Goal: Check status: Check status

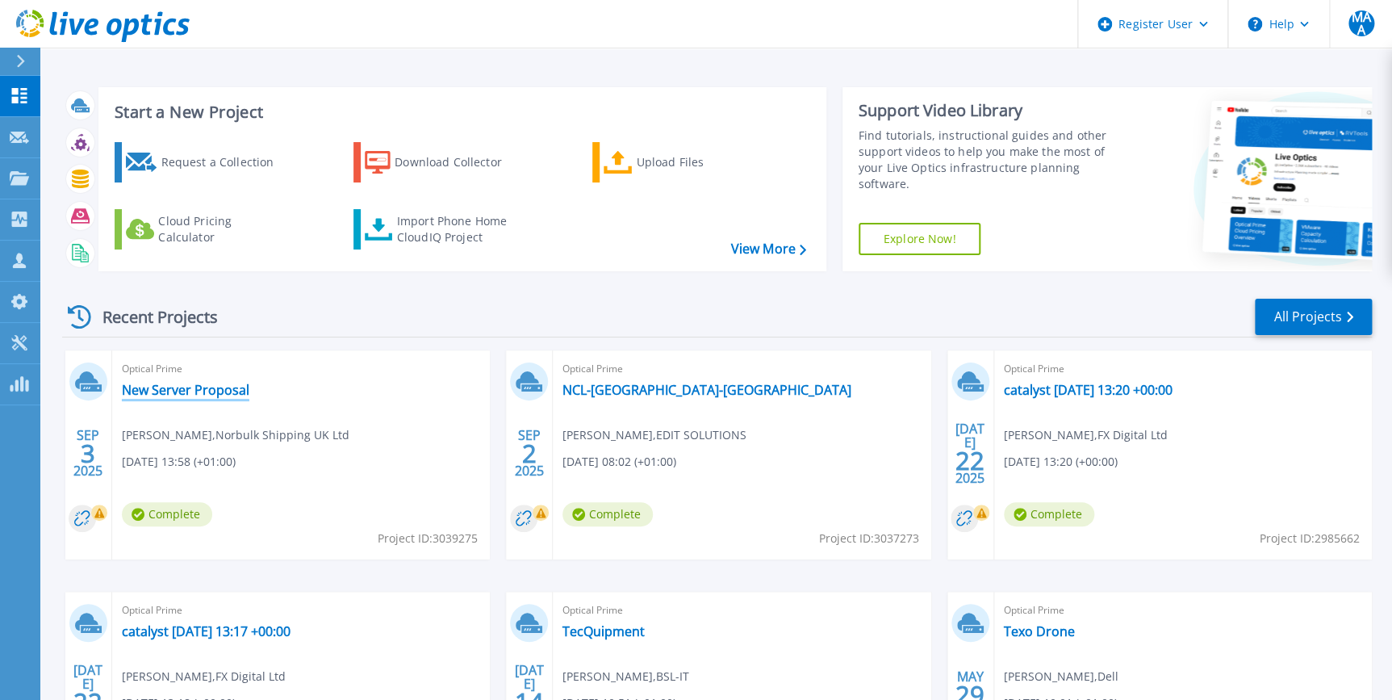
click at [177, 395] on link "New Server Proposal" at bounding box center [186, 390] width 128 height 16
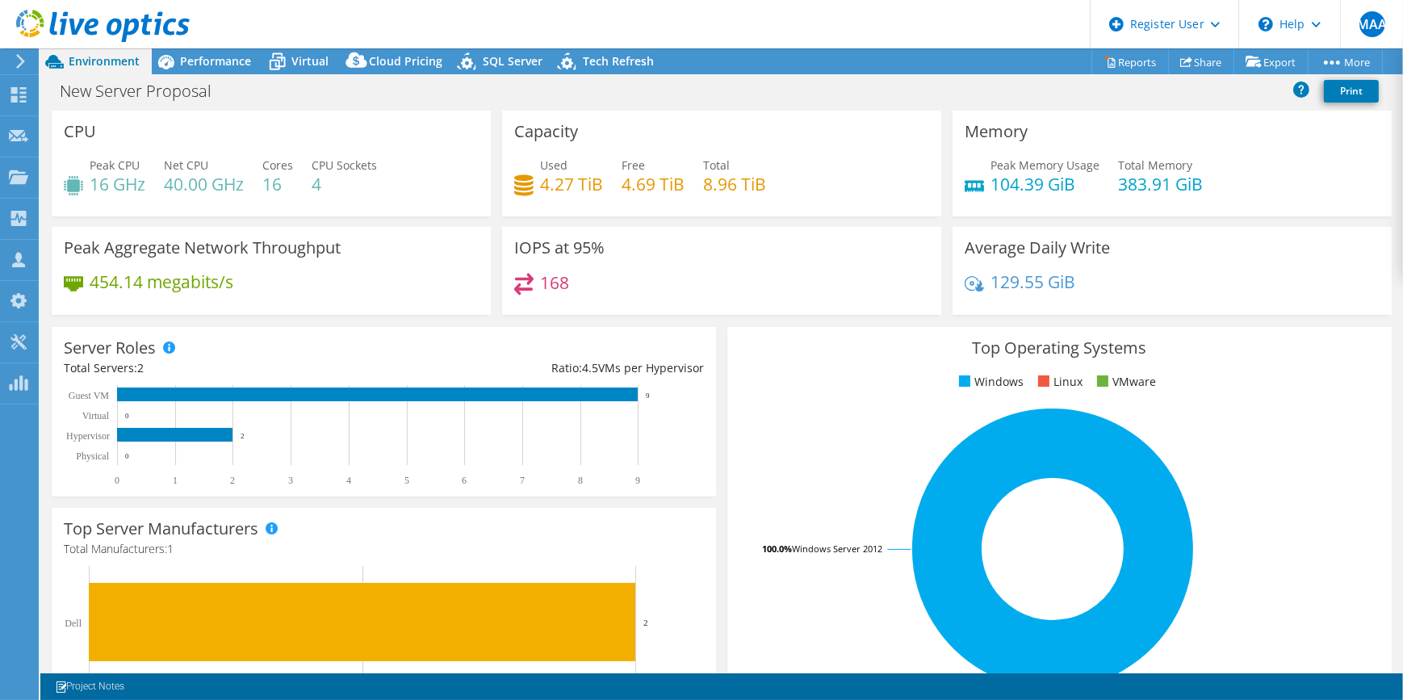
select select "EULondon"
select select "USD"
